Goal: Information Seeking & Learning: Learn about a topic

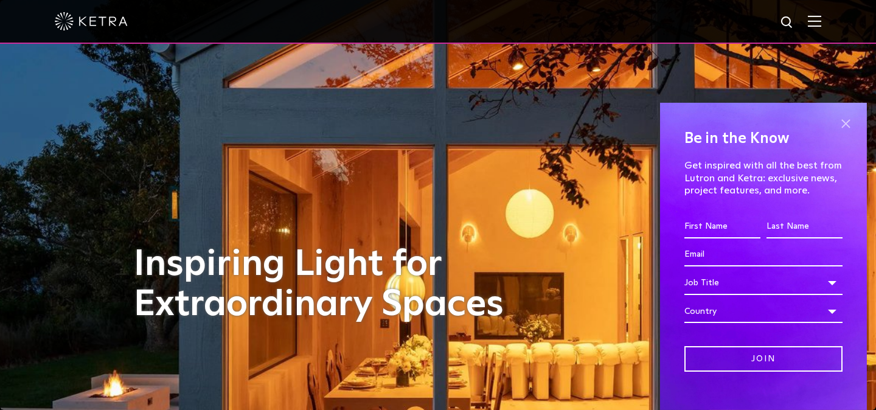
click at [847, 119] on span at bounding box center [846, 124] width 18 height 18
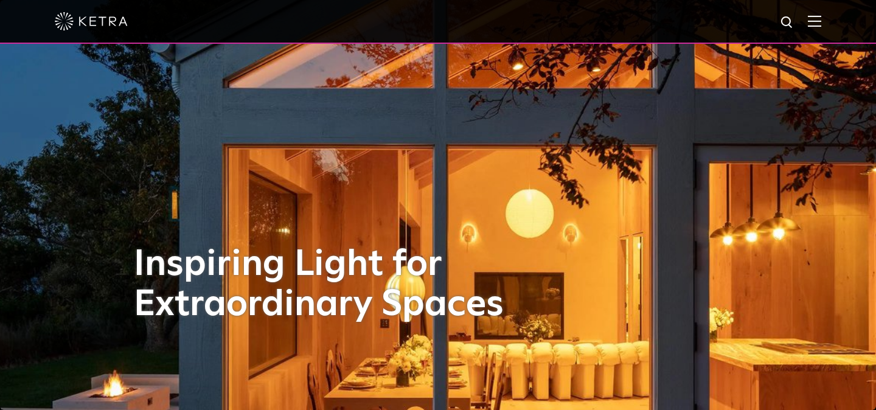
click at [809, 26] on img at bounding box center [814, 21] width 13 height 12
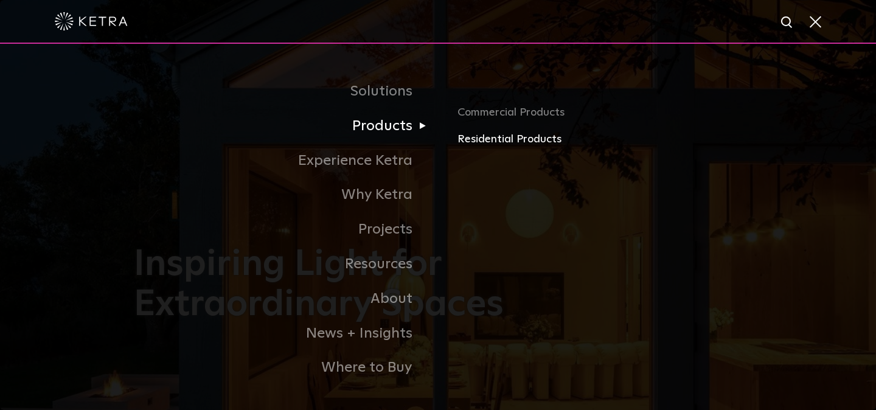
click at [508, 136] on link "Residential Products" at bounding box center [600, 140] width 285 height 18
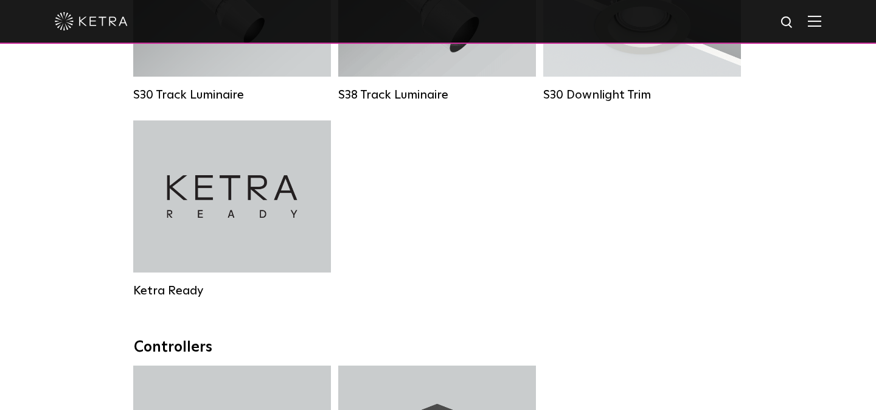
scroll to position [979, 0]
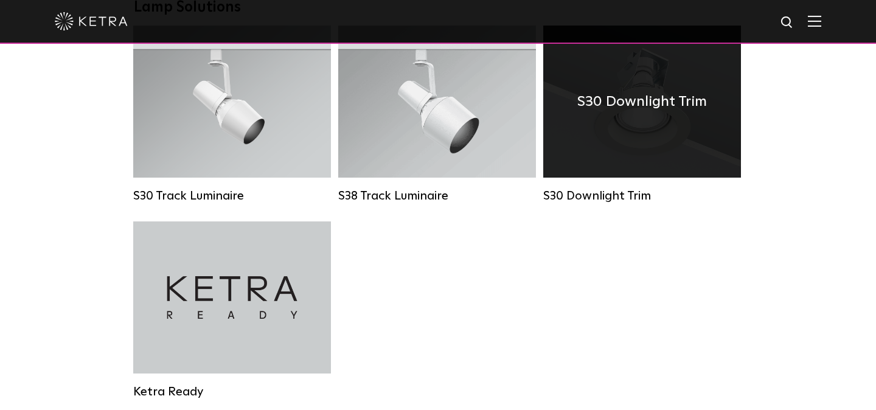
click at [661, 161] on div "S30 Downlight Trim" at bounding box center [642, 102] width 198 height 152
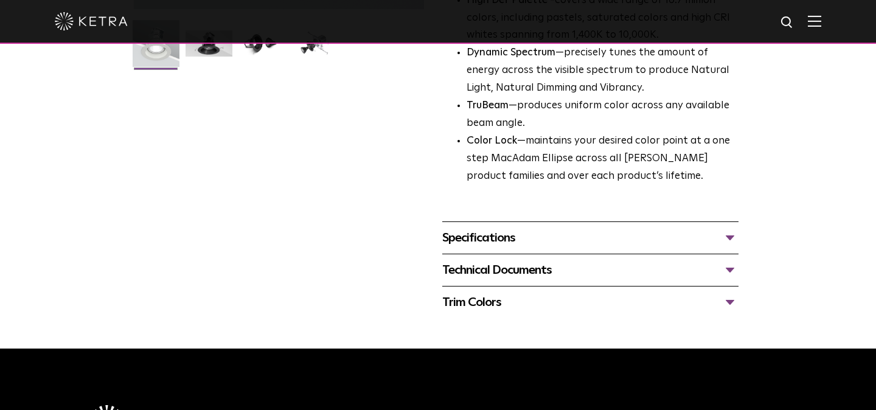
scroll to position [372, 0]
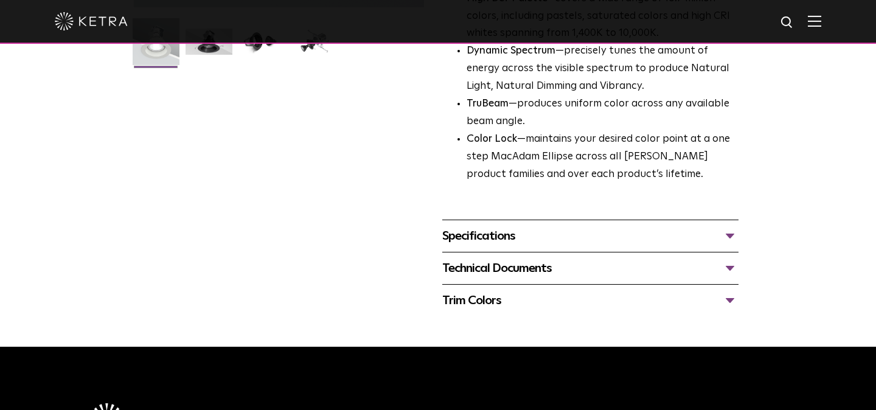
click at [733, 232] on div "Specifications" at bounding box center [590, 235] width 296 height 19
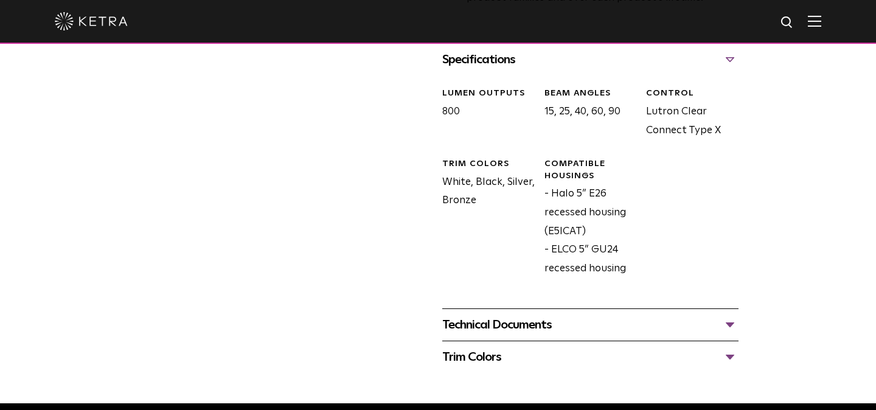
scroll to position [551, 0]
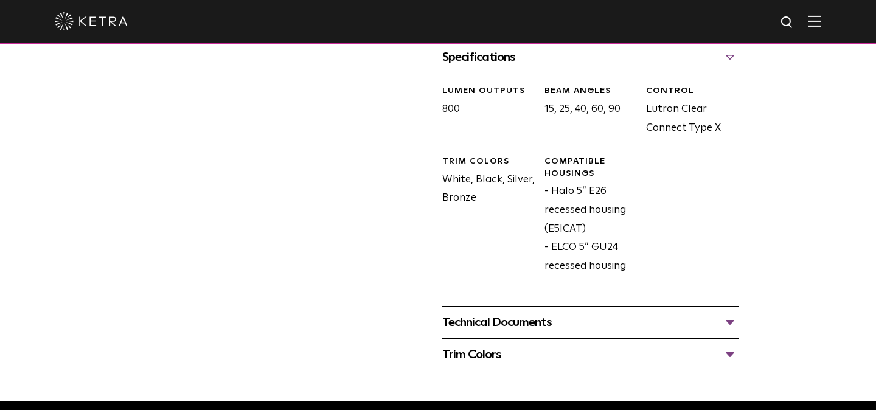
click at [710, 321] on div "Technical Documents" at bounding box center [590, 322] width 296 height 19
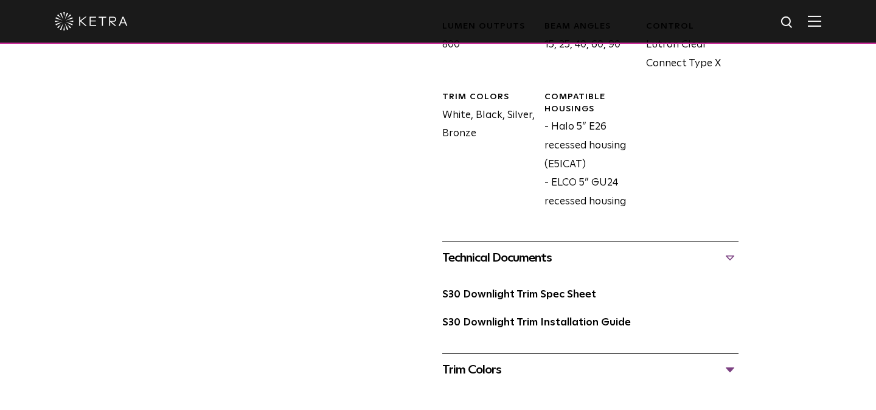
scroll to position [646, 0]
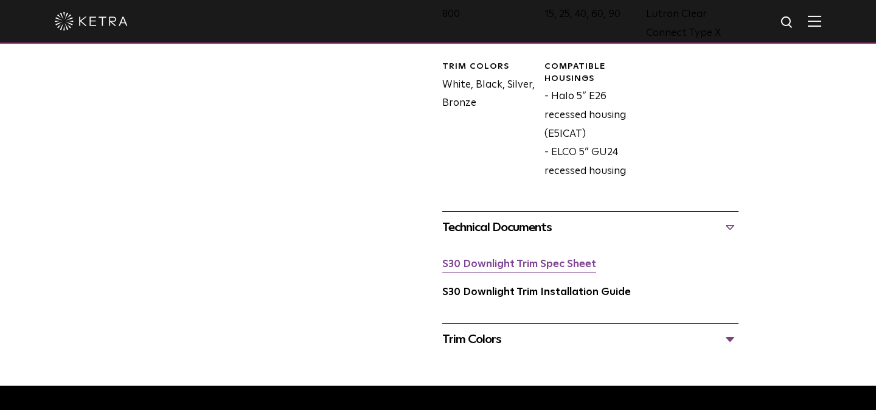
click at [546, 266] on link "S30 Downlight Trim Spec Sheet" at bounding box center [519, 264] width 154 height 10
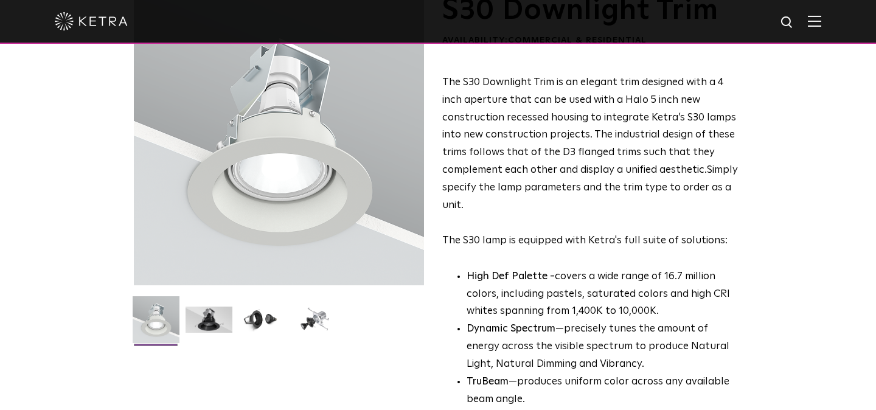
scroll to position [0, 0]
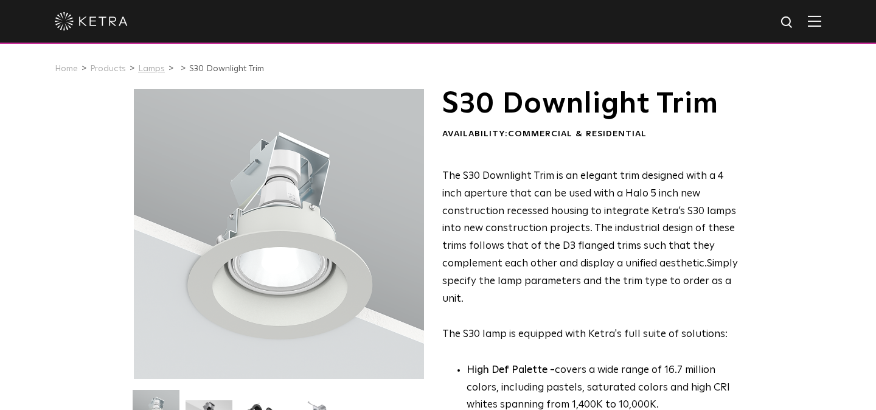
click at [139, 66] on link "Lamps" at bounding box center [151, 69] width 27 height 9
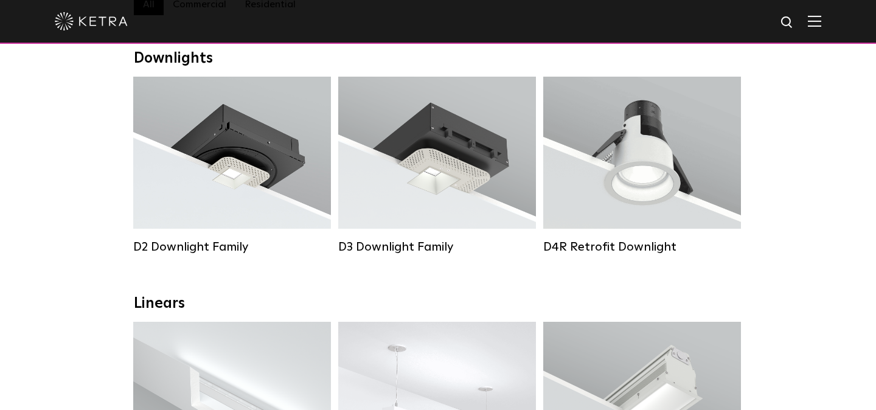
scroll to position [189, 0]
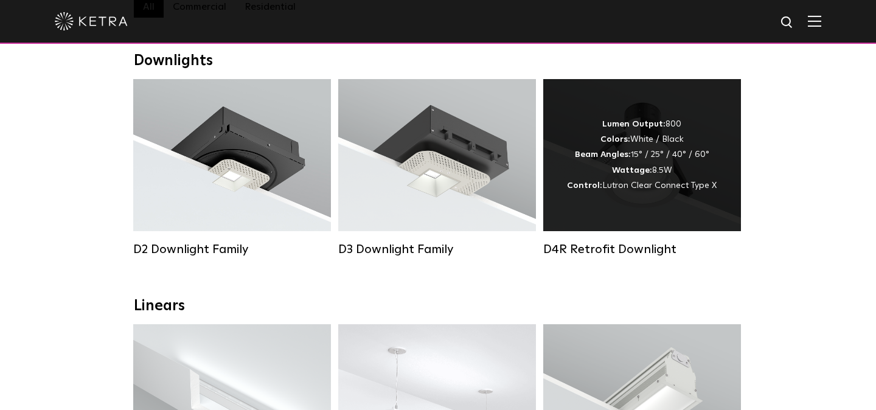
click at [674, 174] on div "Lumen Output: 800 Colors: White / Black Beam Angles: 15° / 25° / 40° / 60° Watt…" at bounding box center [642, 155] width 150 height 77
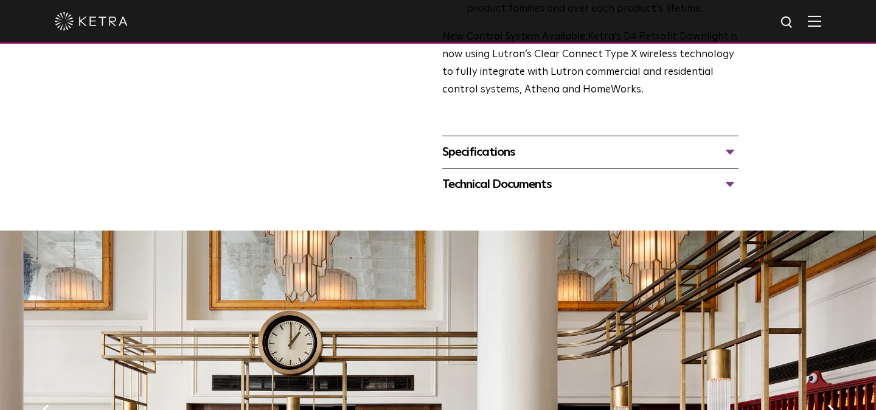
scroll to position [483, 0]
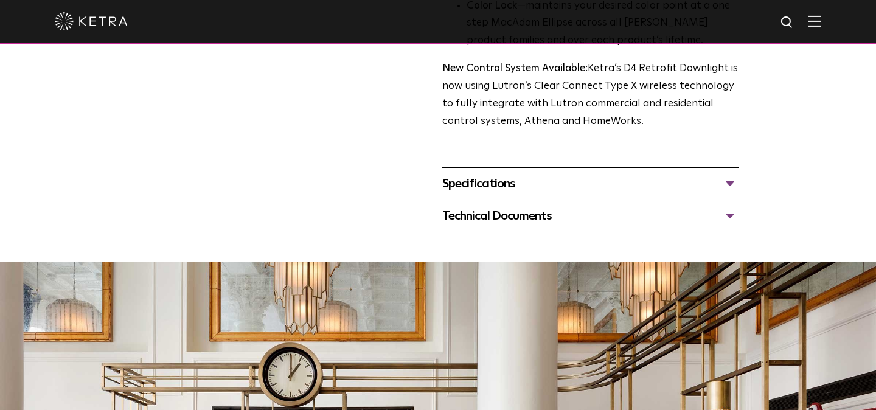
click at [724, 186] on div "Specifications" at bounding box center [590, 183] width 296 height 19
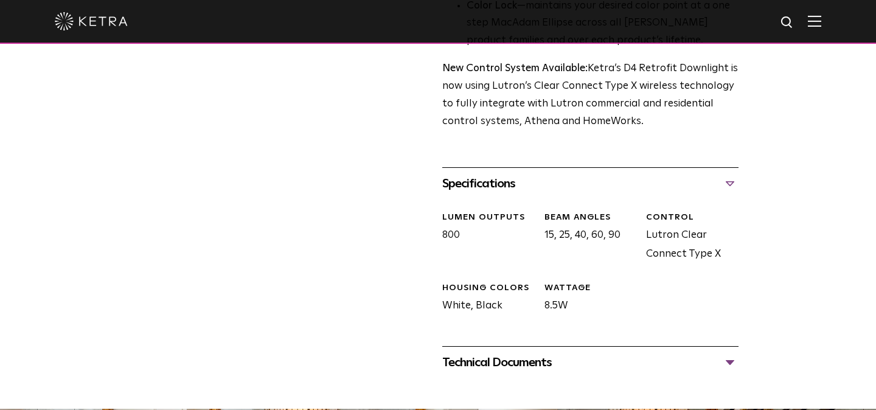
click at [735, 358] on div "Technical Documents" at bounding box center [590, 362] width 296 height 19
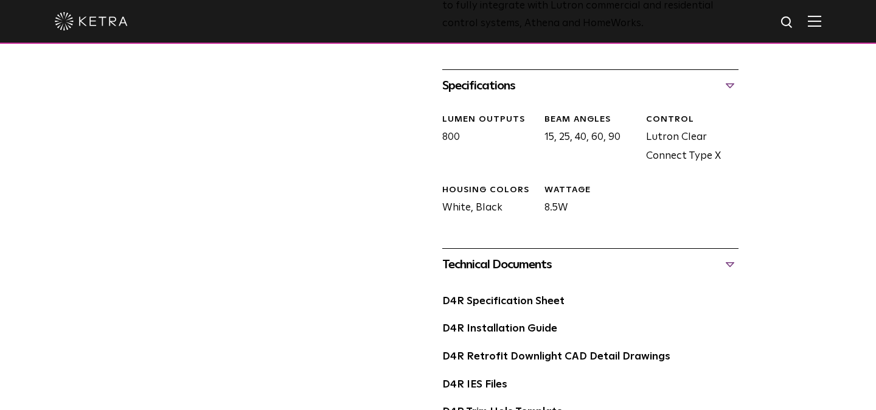
scroll to position [626, 0]
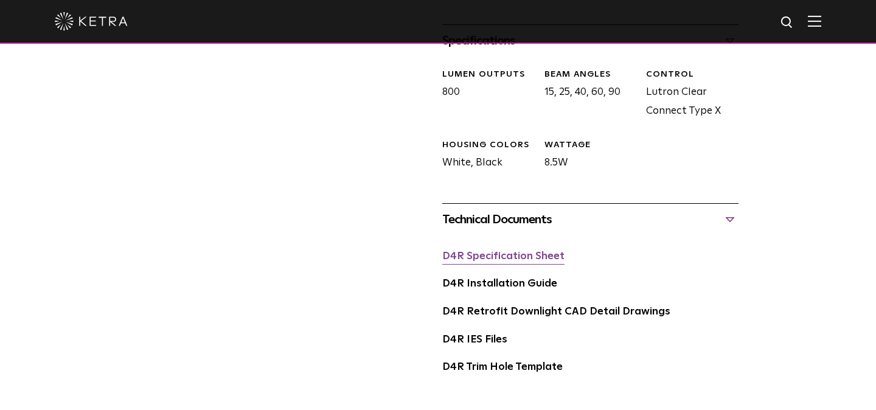
click at [513, 257] on link "D4R Specification Sheet" at bounding box center [503, 256] width 122 height 10
